Goal: Information Seeking & Learning: Learn about a topic

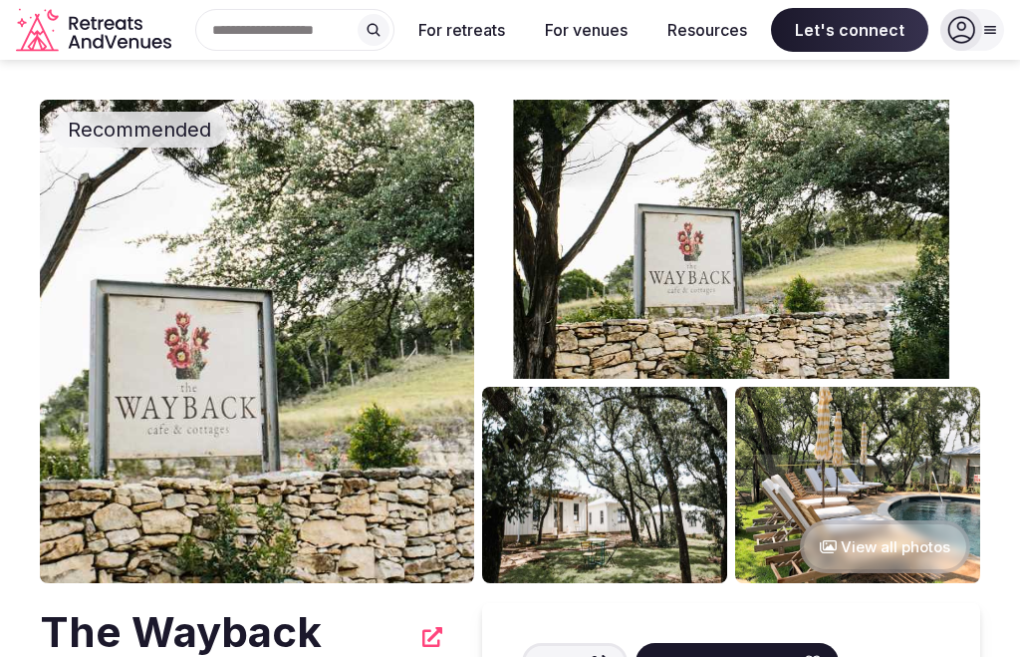
click at [871, 541] on button "View all photos" at bounding box center [885, 546] width 170 height 53
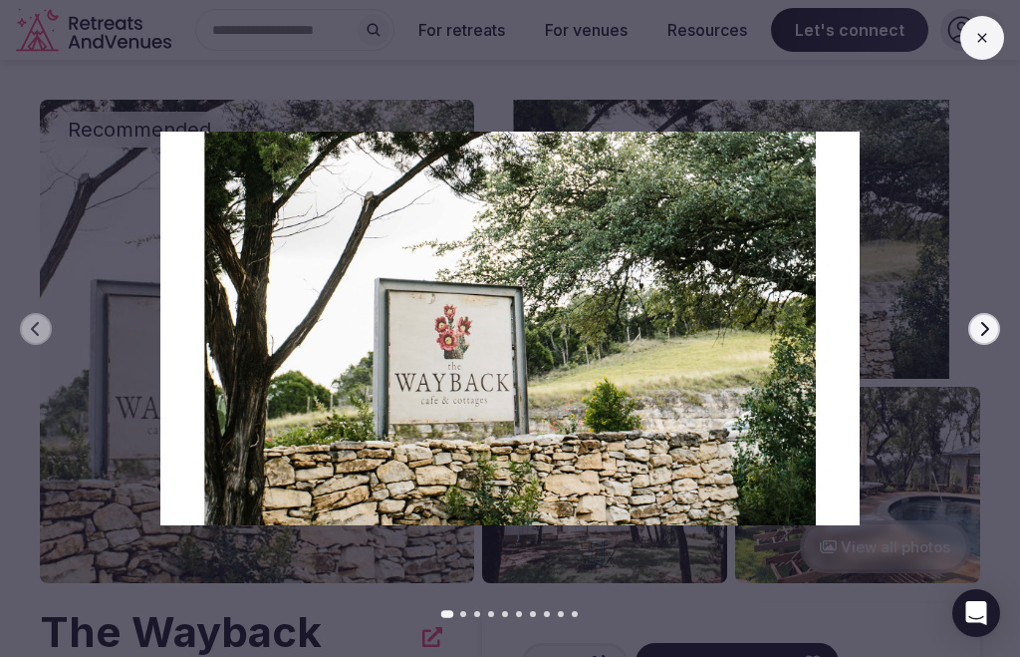
click at [977, 329] on icon "button" at bounding box center [984, 329] width 16 height 16
click at [974, 329] on button "Next slide" at bounding box center [984, 329] width 32 height 32
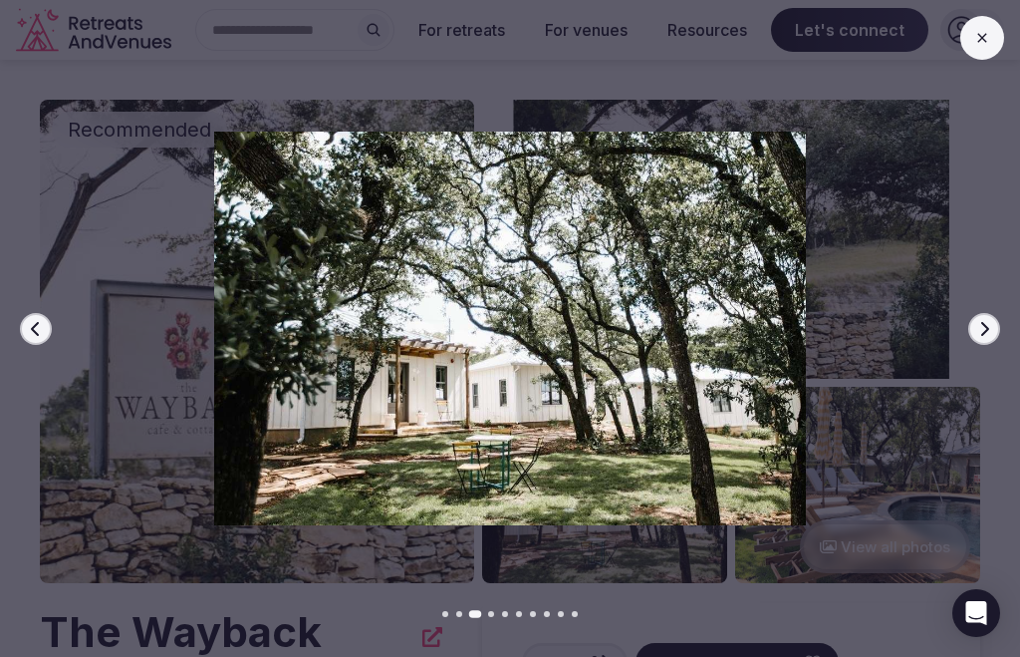
click at [976, 334] on icon "button" at bounding box center [984, 329] width 16 height 16
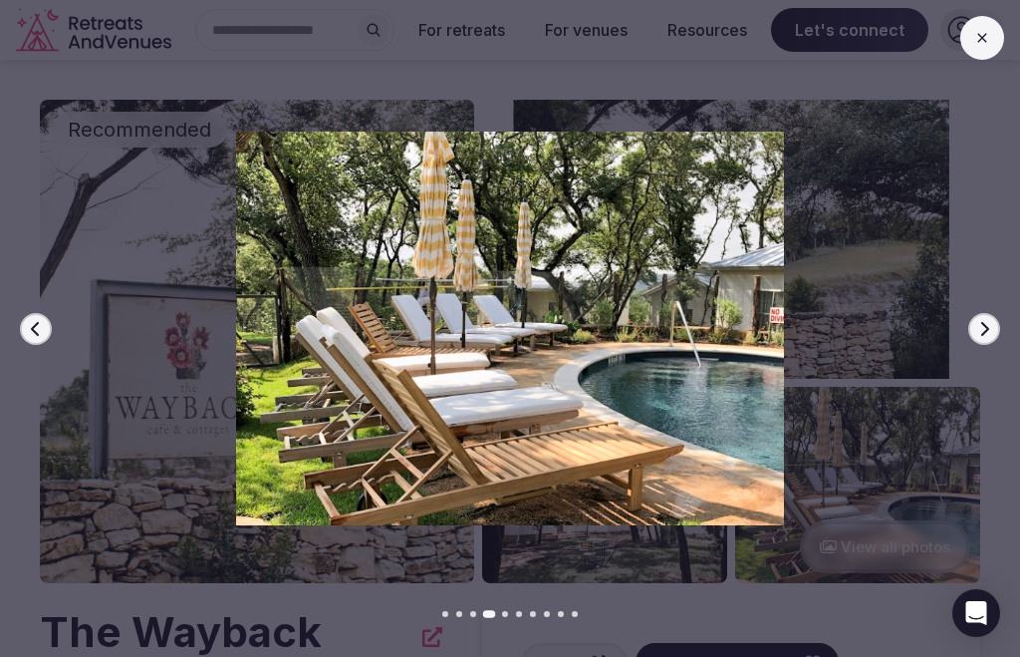
click at [973, 331] on button "Next slide" at bounding box center [984, 329] width 32 height 32
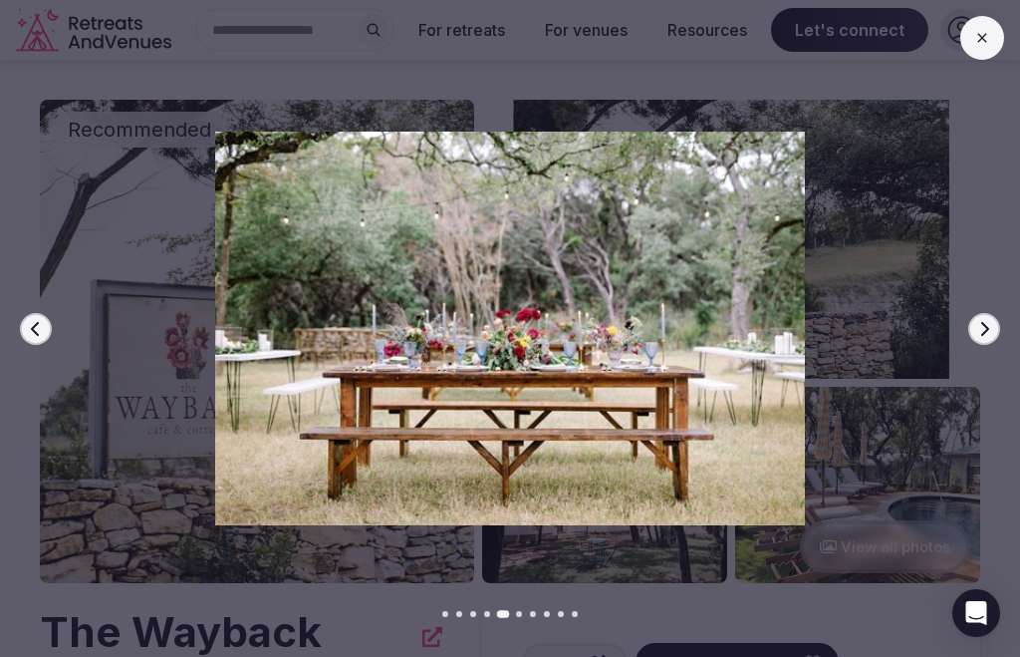
click at [974, 330] on button "Next slide" at bounding box center [984, 329] width 32 height 32
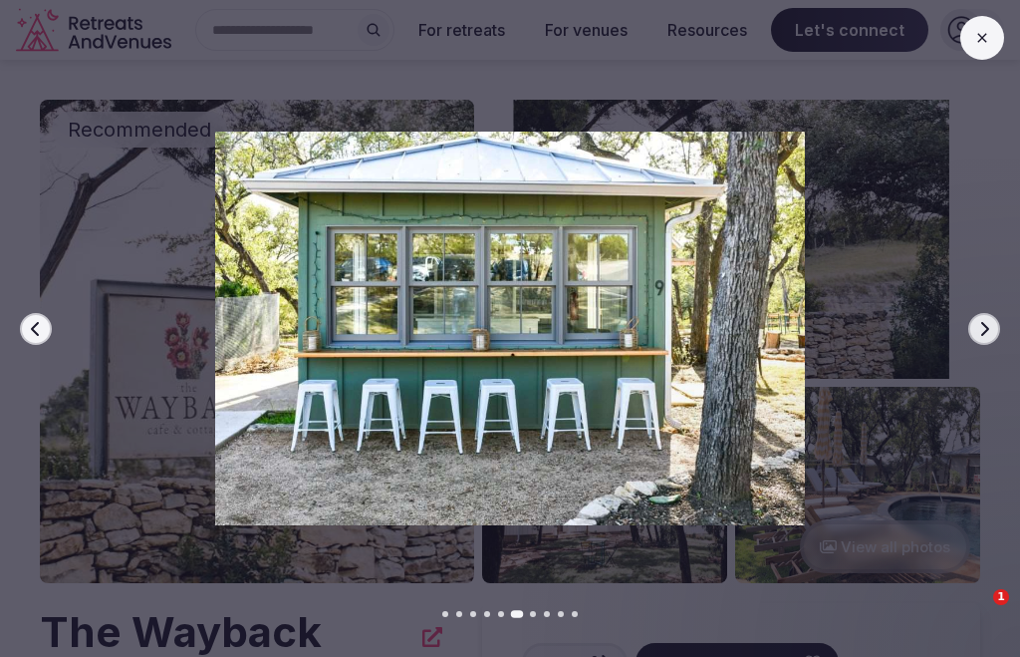
click at [983, 328] on icon "button" at bounding box center [984, 329] width 16 height 16
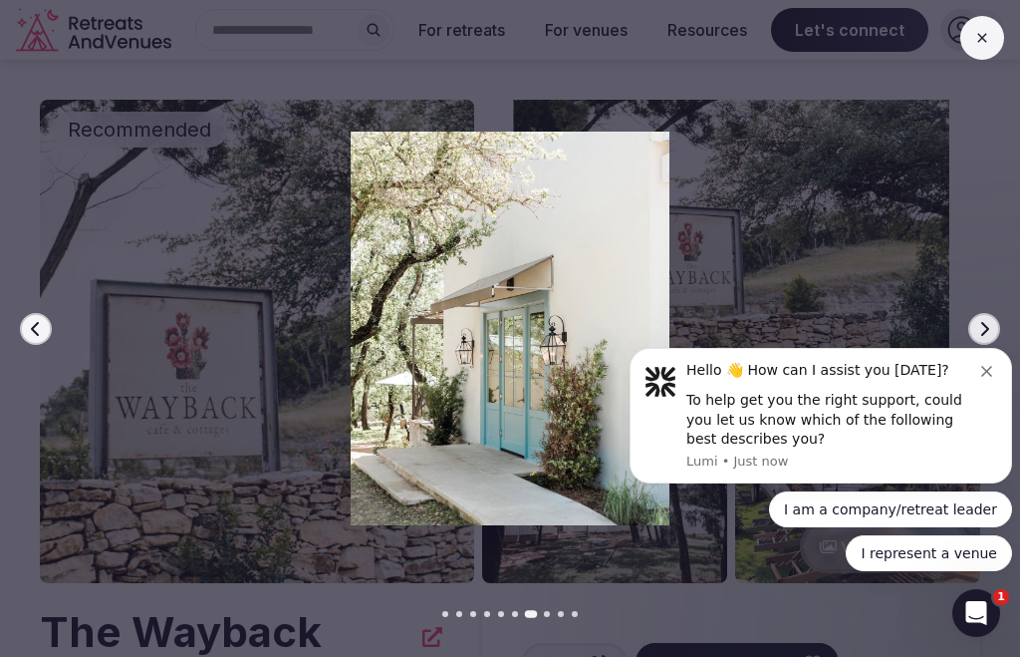
click at [995, 377] on button "Dismiss notification" at bounding box center [989, 369] width 16 height 16
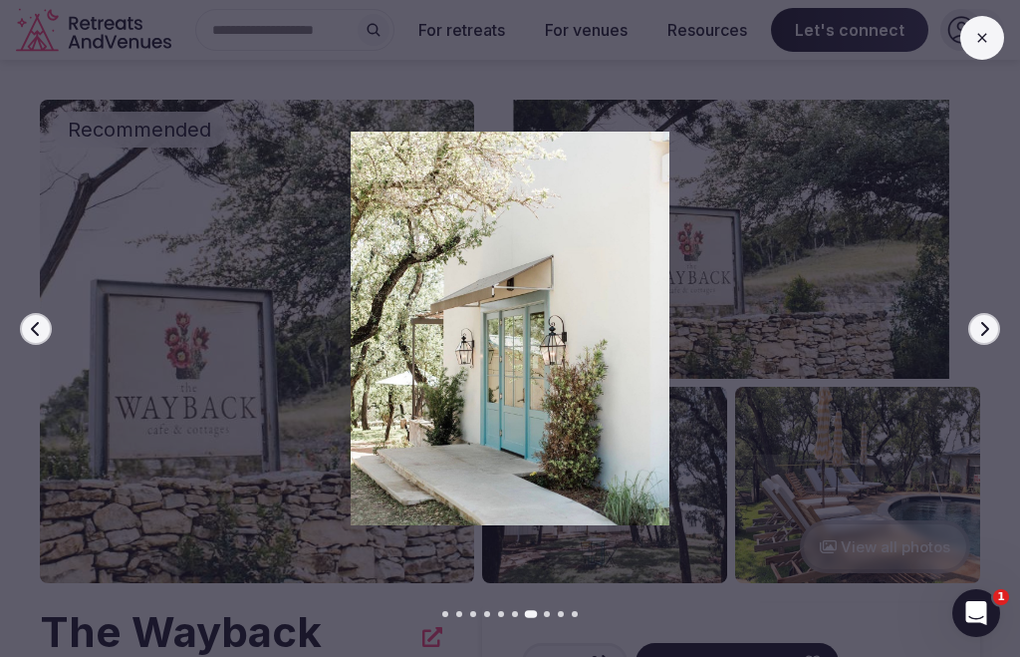
click at [995, 329] on button "Next slide" at bounding box center [984, 329] width 32 height 32
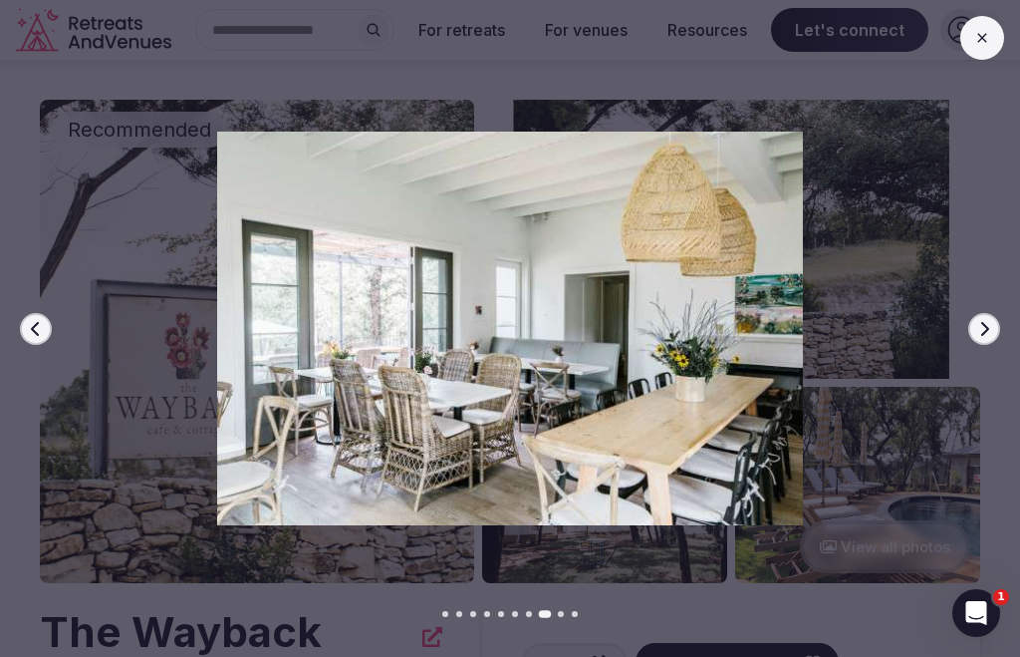
click at [988, 332] on icon "button" at bounding box center [984, 329] width 16 height 16
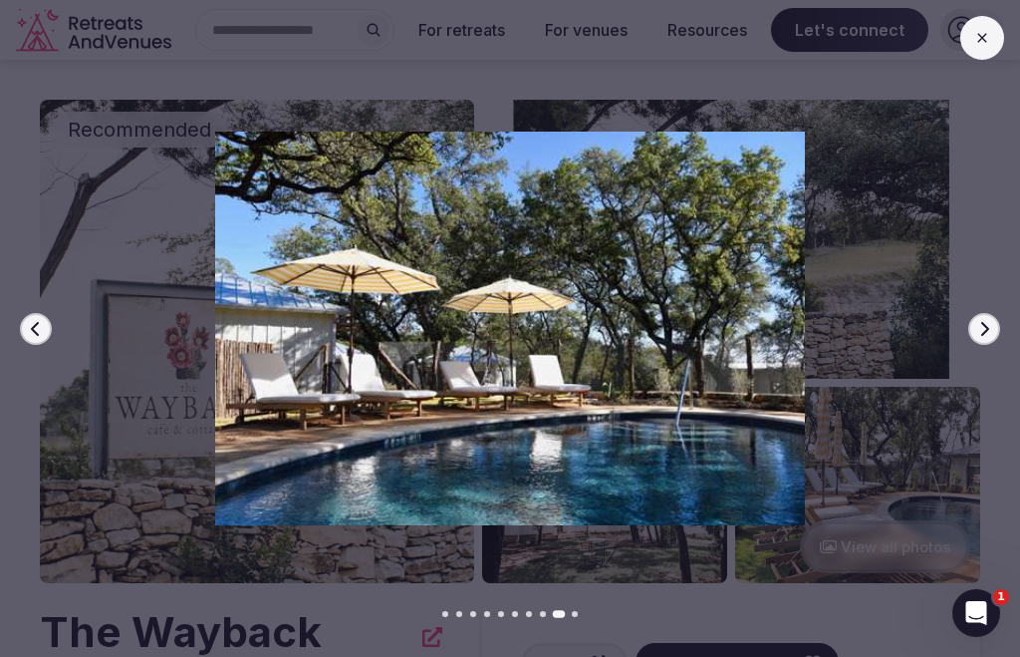
click at [990, 329] on icon "button" at bounding box center [984, 329] width 16 height 16
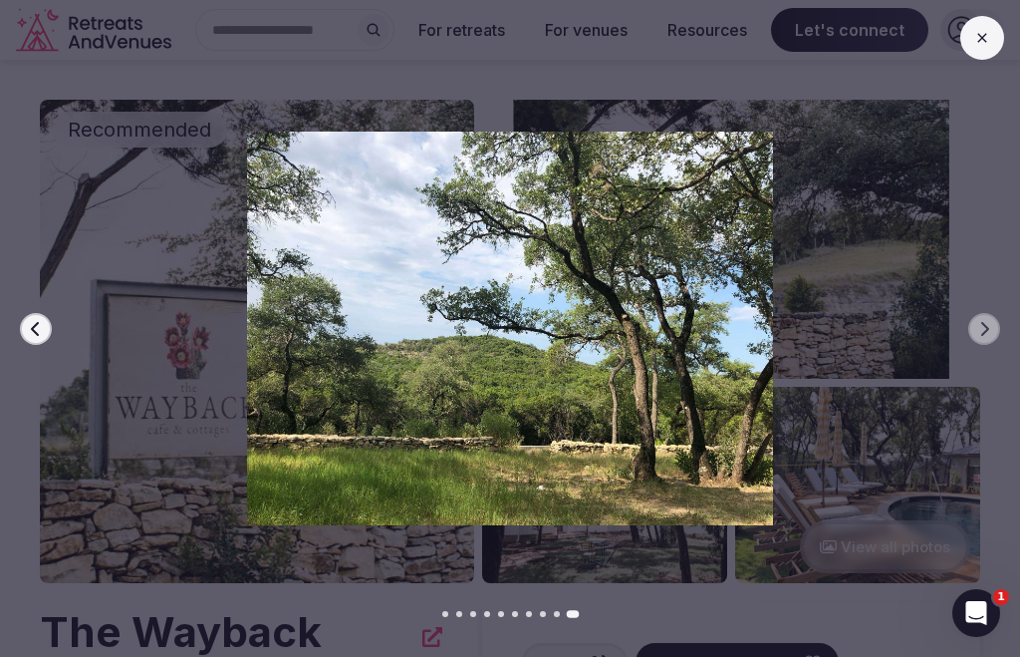
click at [966, 325] on div at bounding box center [502, 329] width 1036 height 394
click at [984, 345] on div at bounding box center [502, 329] width 1036 height 394
click at [688, 410] on img at bounding box center [510, 329] width 714 height 394
click at [990, 57] on button at bounding box center [982, 38] width 44 height 44
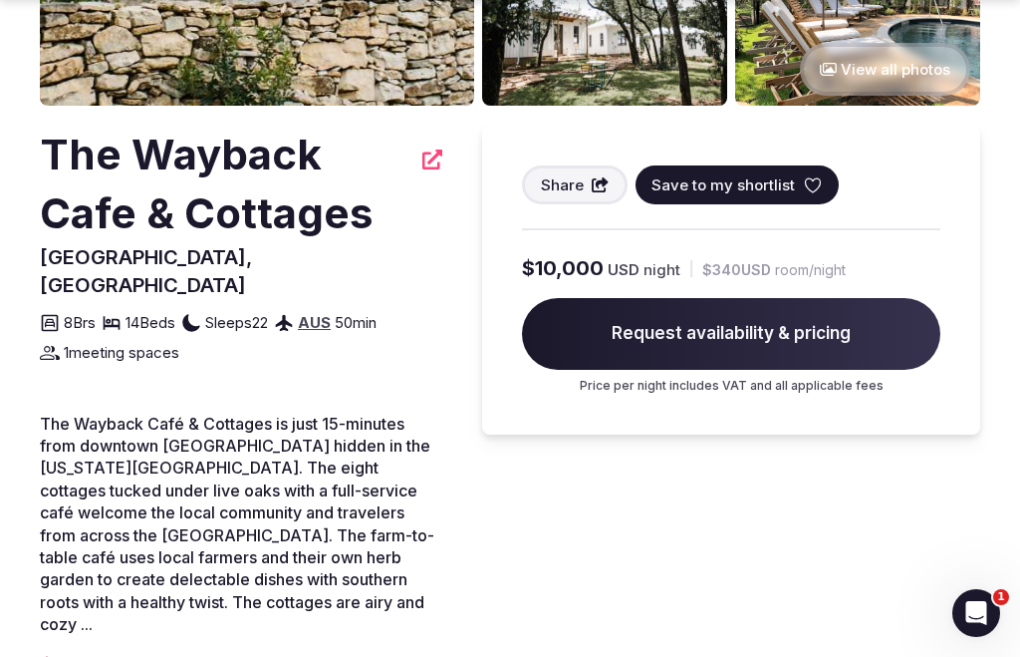
scroll to position [487, 0]
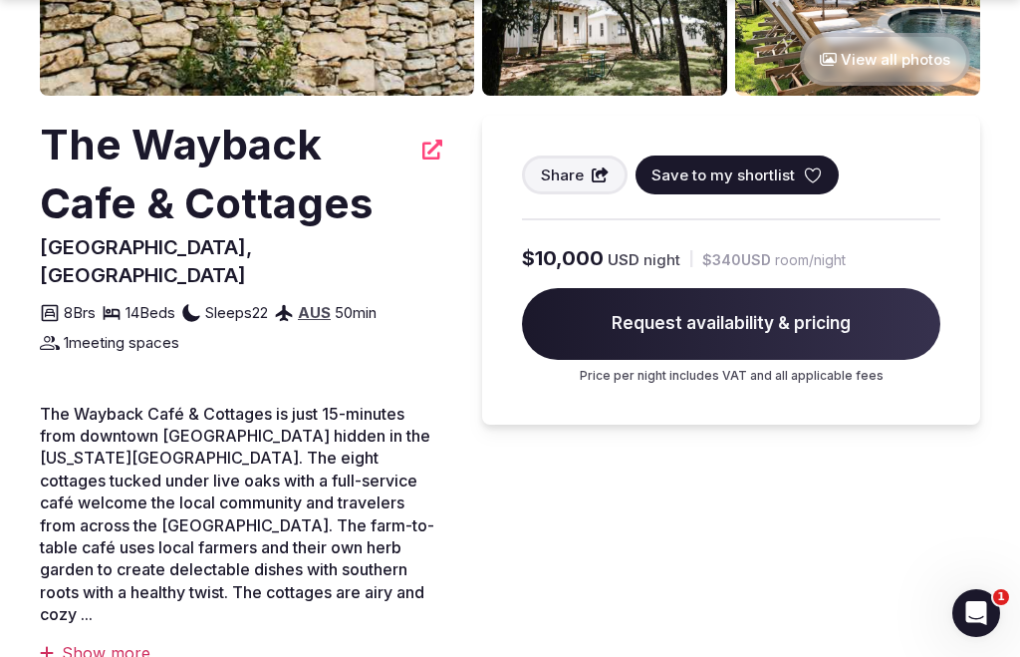
click at [118, 642] on div "Show more" at bounding box center [241, 653] width 403 height 22
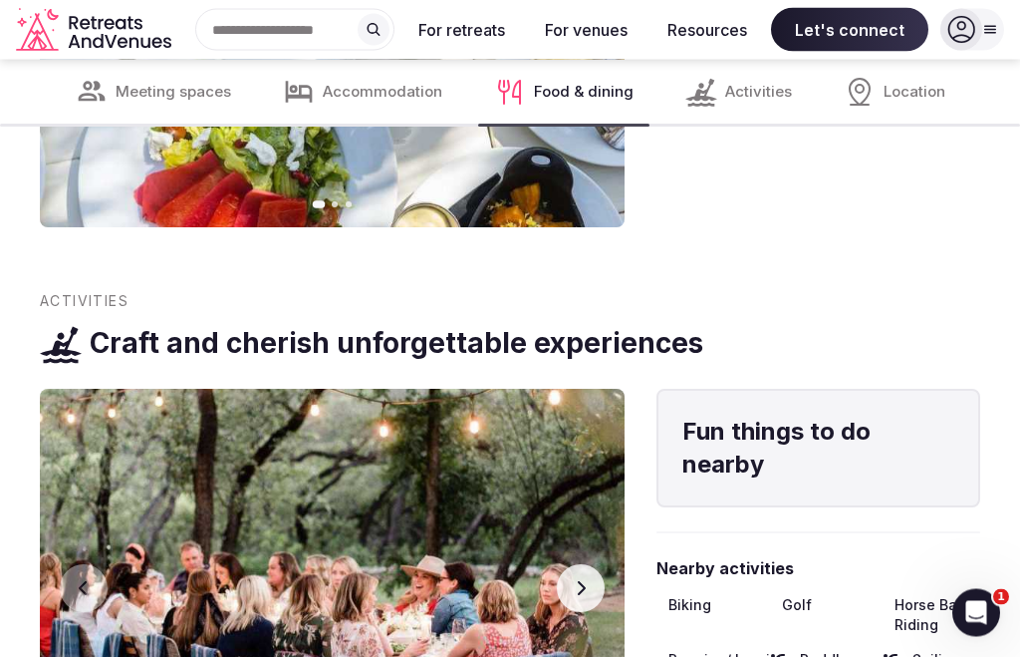
scroll to position [4566, 0]
